Goal: Information Seeking & Learning: Learn about a topic

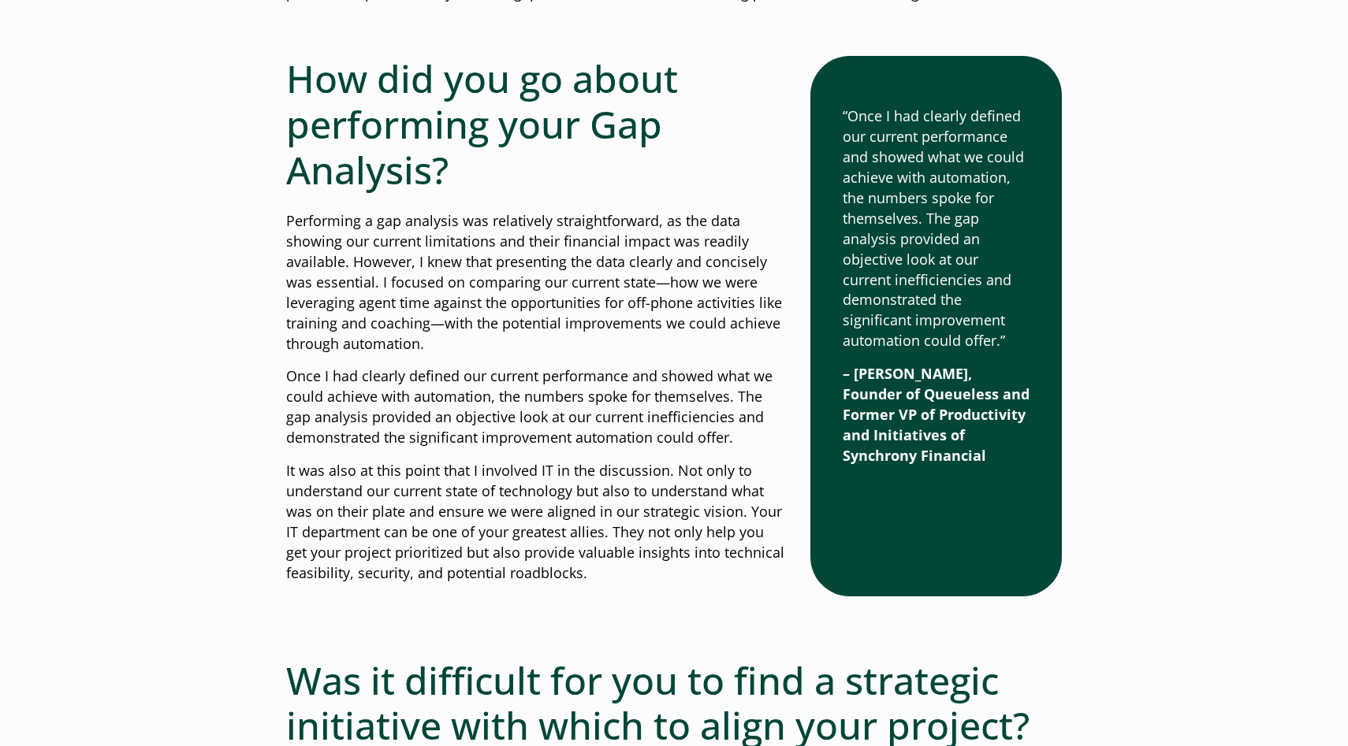
scroll to position [1190, 0]
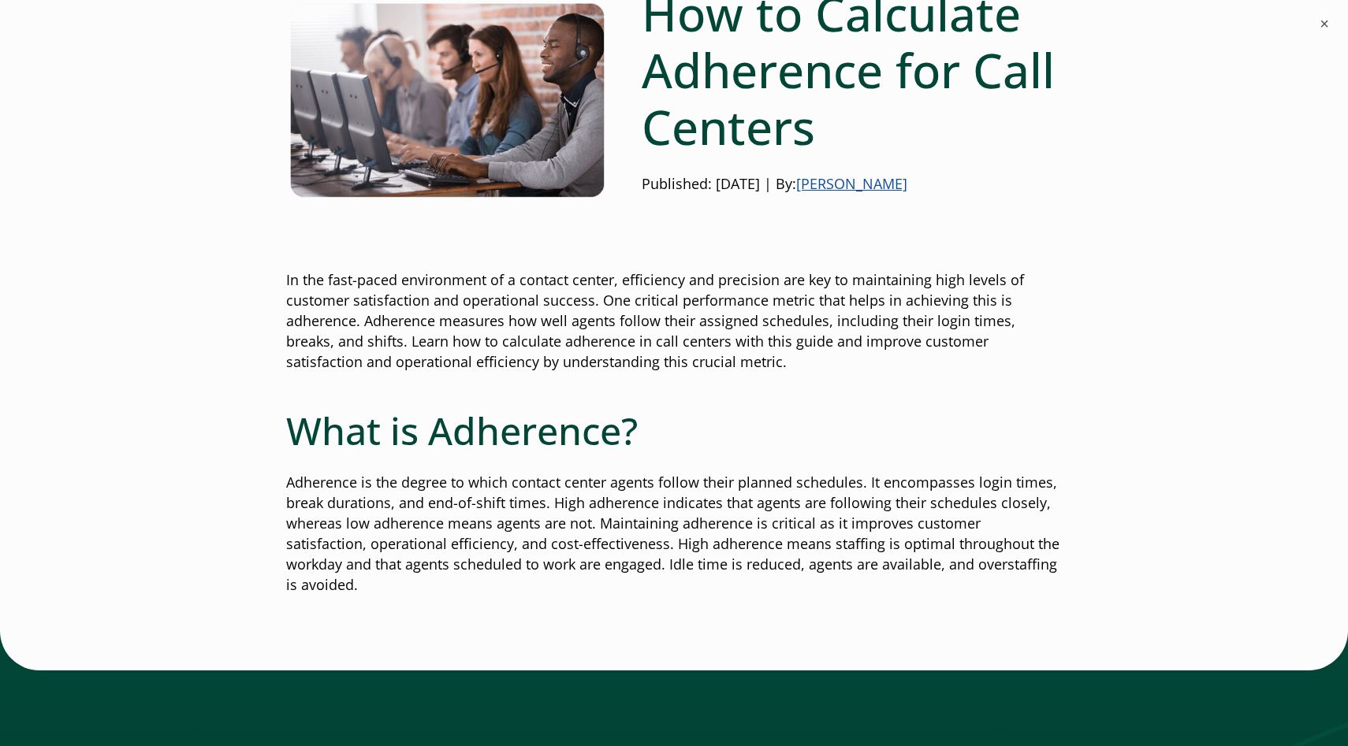
scroll to position [255, 0]
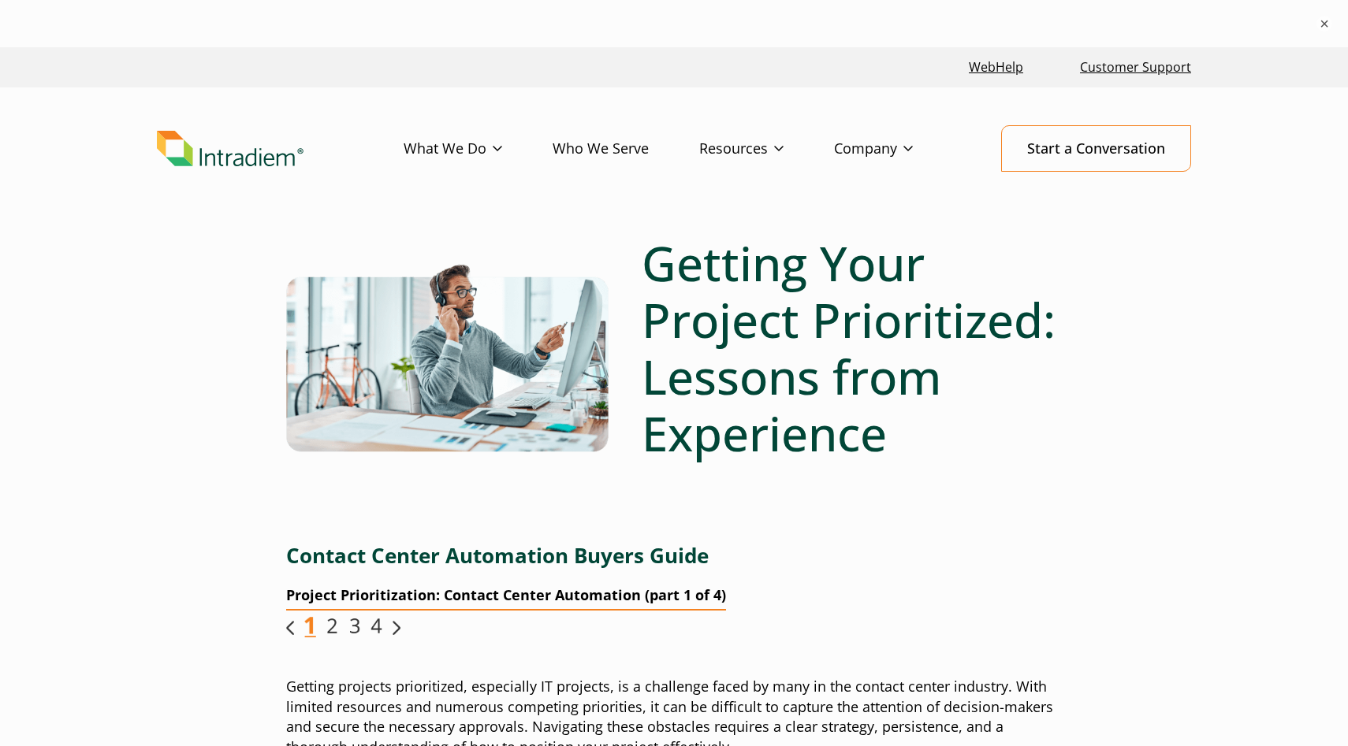
scroll to position [250, 0]
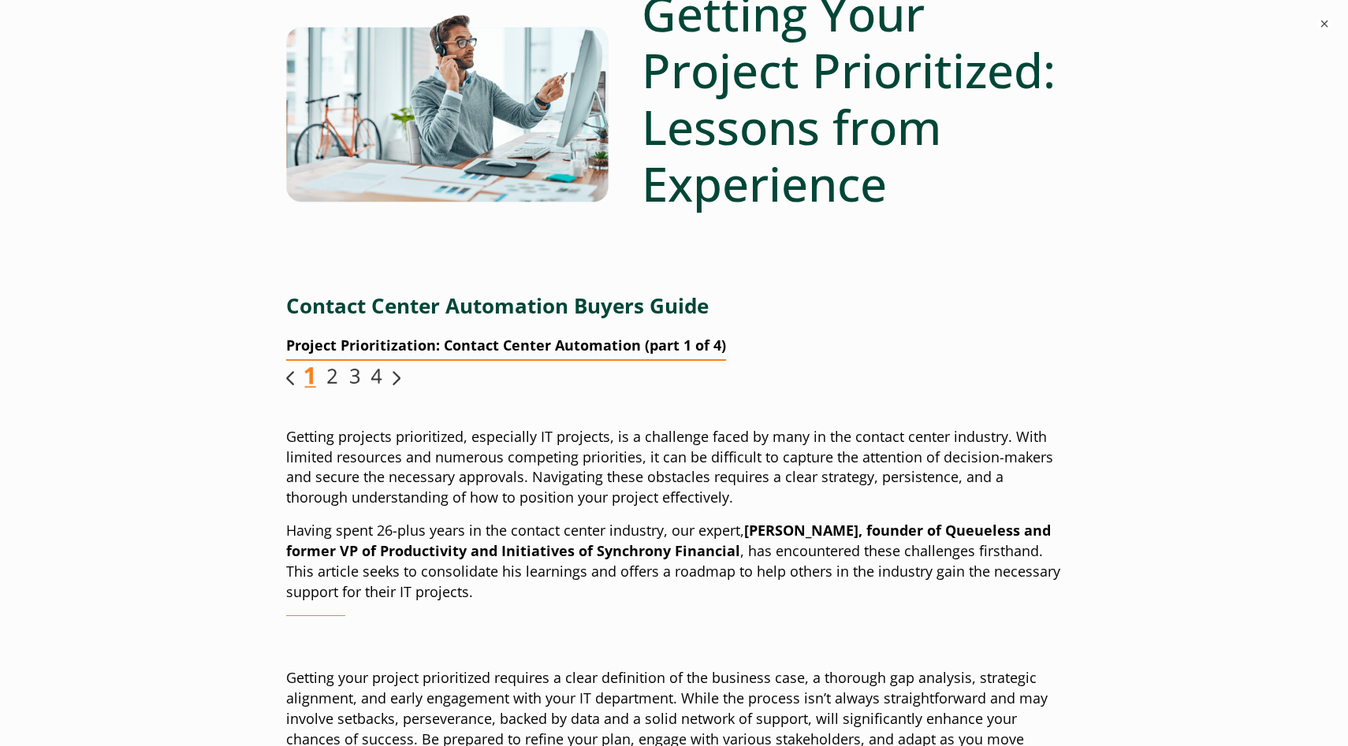
click at [396, 375] on img "Link opens in a new window" at bounding box center [397, 378] width 8 height 14
click at [393, 378] on img "Link opens in a new window" at bounding box center [397, 378] width 8 height 14
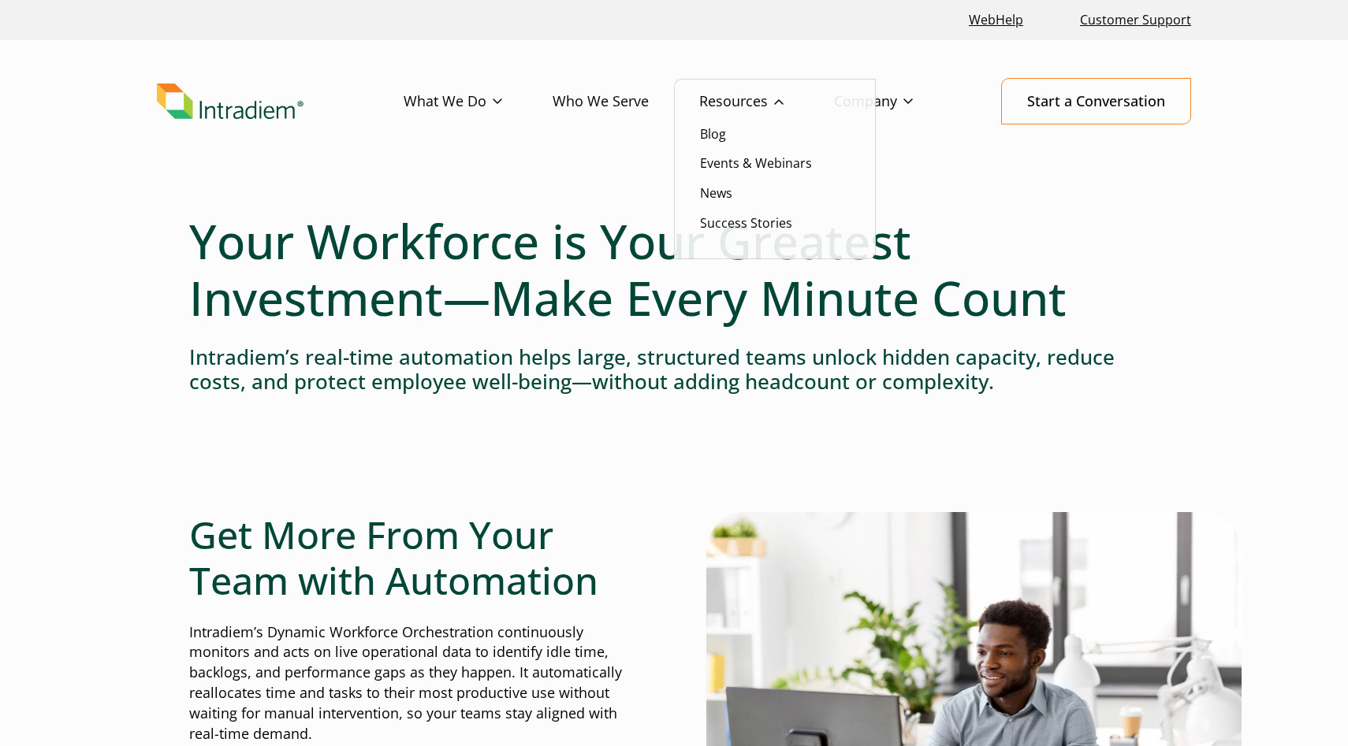
click at [749, 98] on link "Resources" at bounding box center [766, 102] width 135 height 46
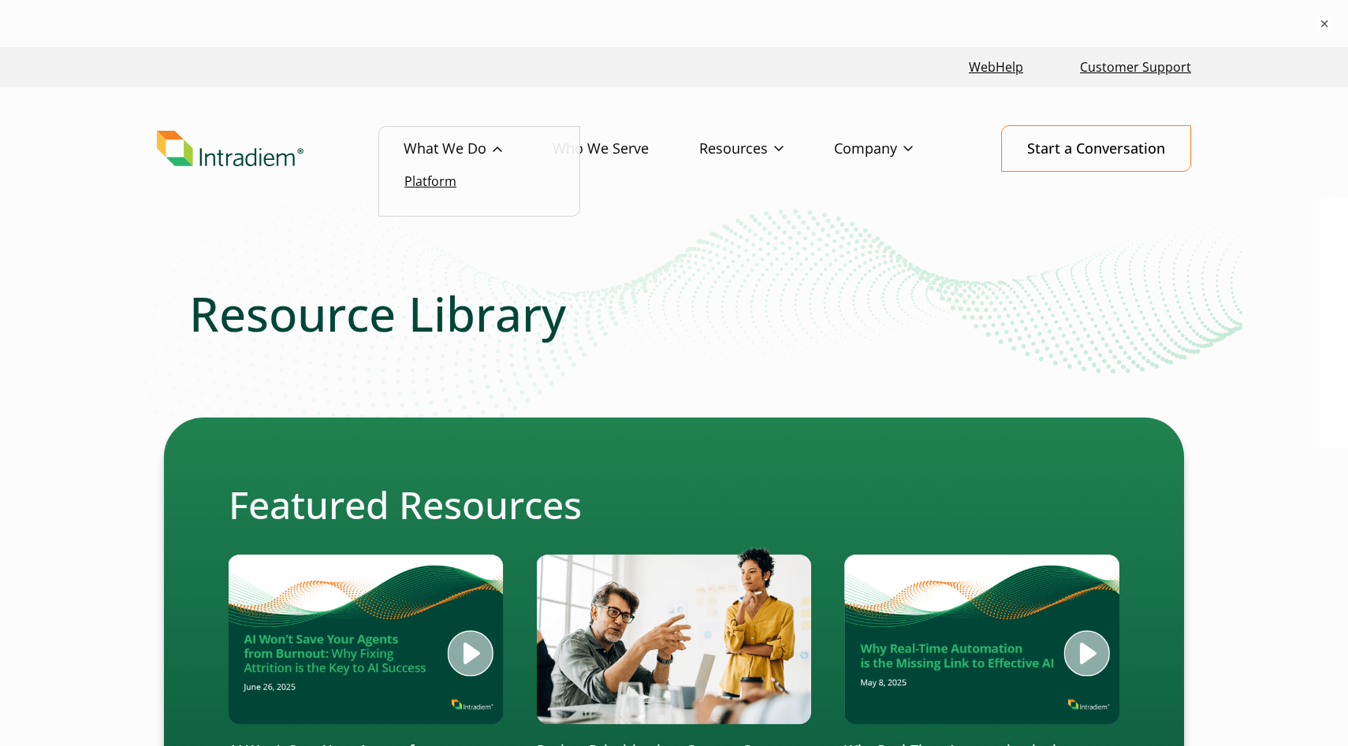
click at [445, 187] on link "Platform" at bounding box center [430, 181] width 52 height 17
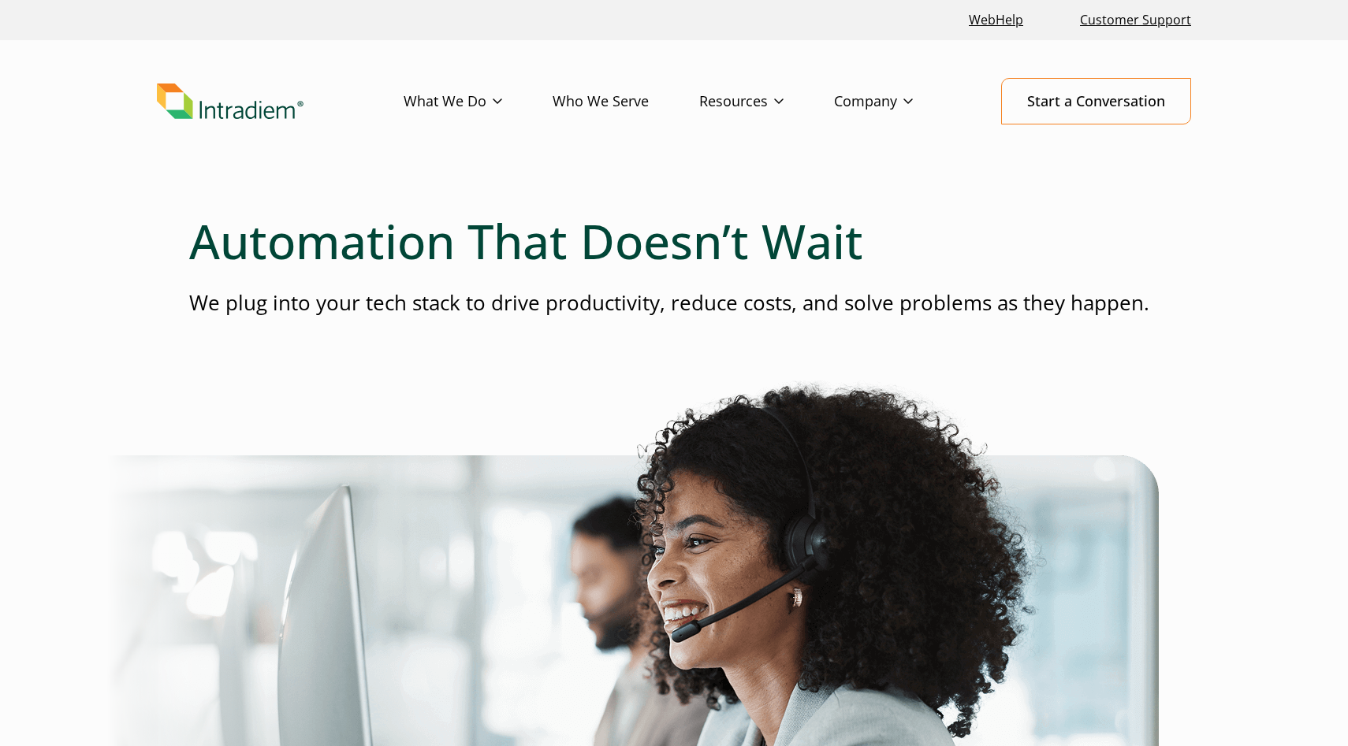
click at [619, 96] on link "Who We Serve" at bounding box center [626, 102] width 147 height 46
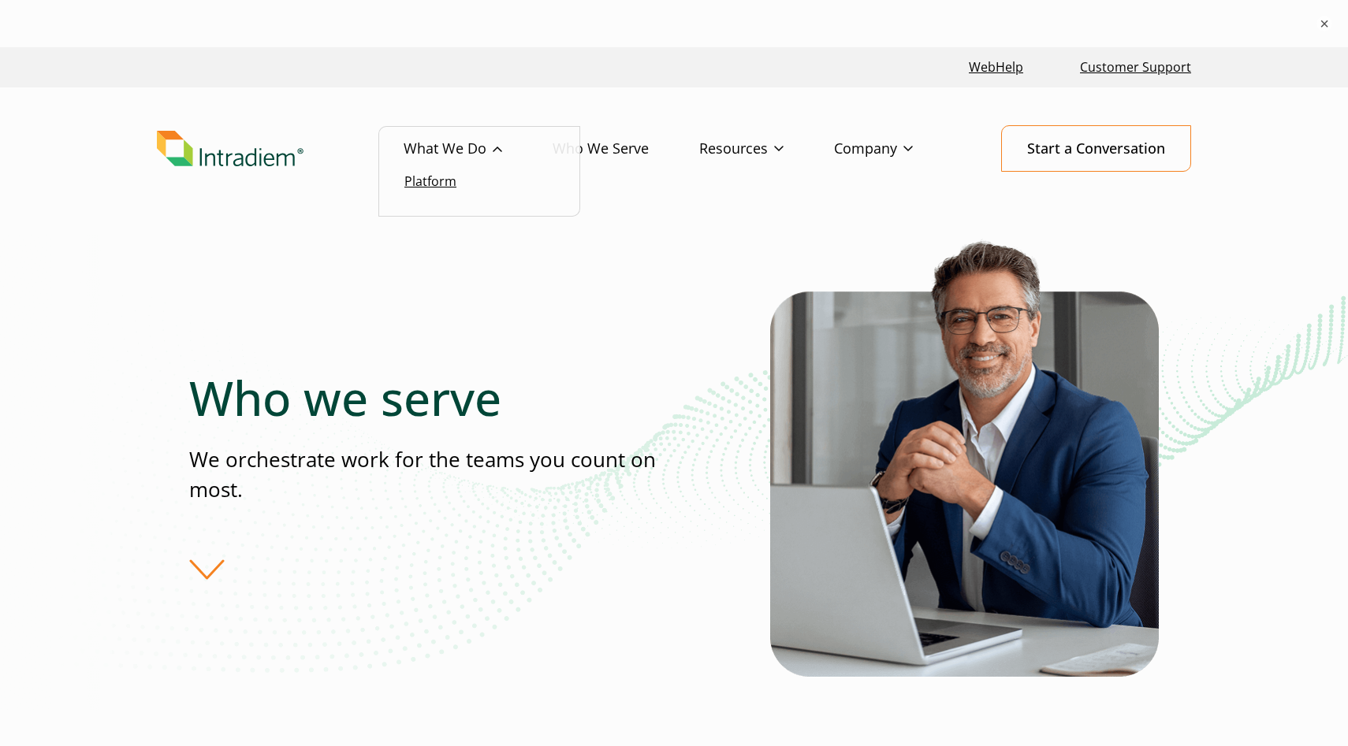
click at [433, 179] on link "Platform" at bounding box center [430, 181] width 52 height 17
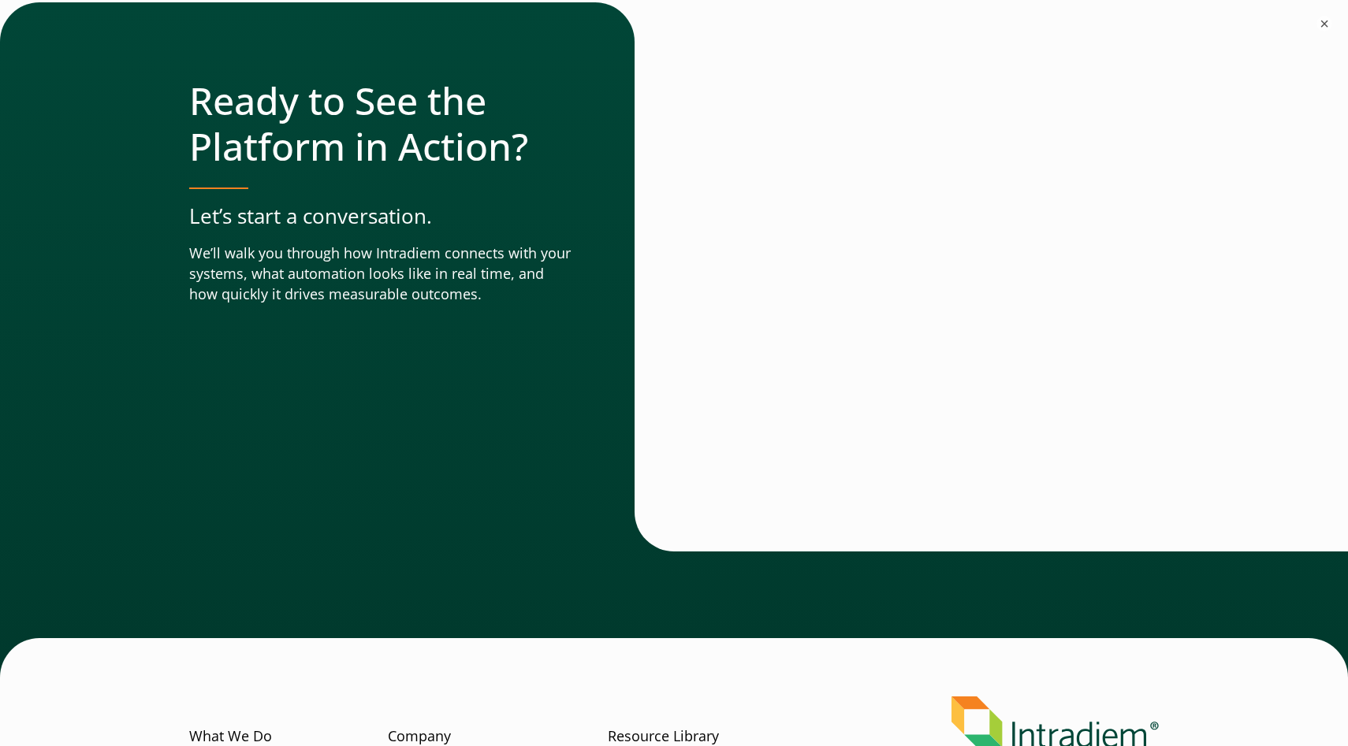
scroll to position [5644, 0]
